Goal: Task Accomplishment & Management: Manage account settings

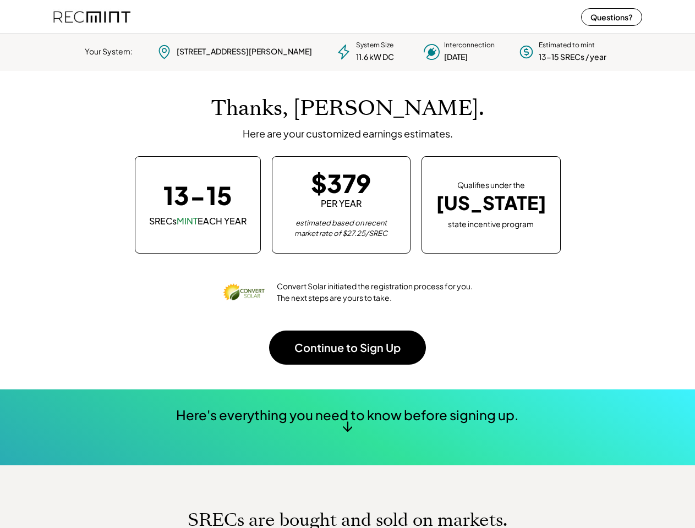
scroll to position [155, 307]
